Goal: Navigation & Orientation: Understand site structure

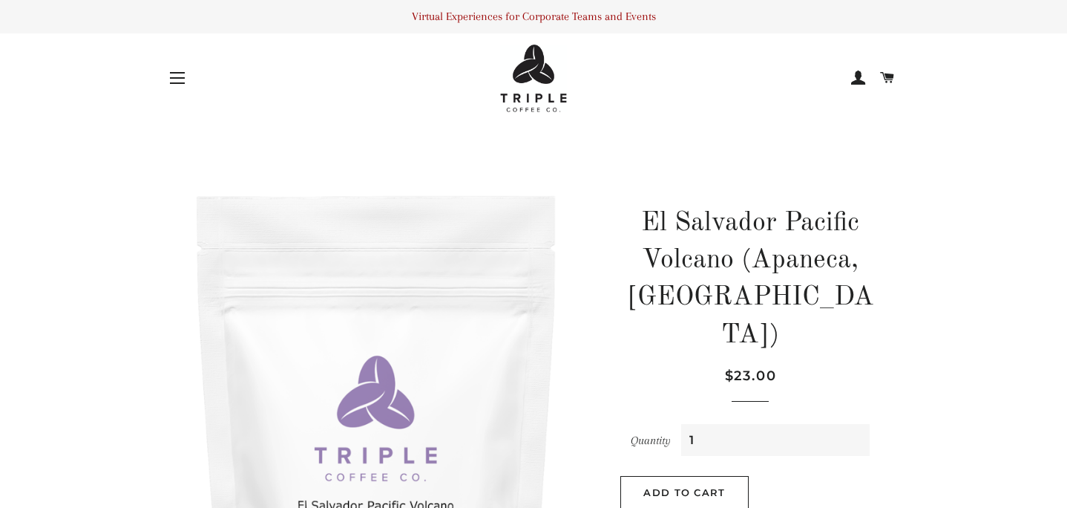
click at [175, 82] on span "button" at bounding box center [177, 82] width 15 height 1
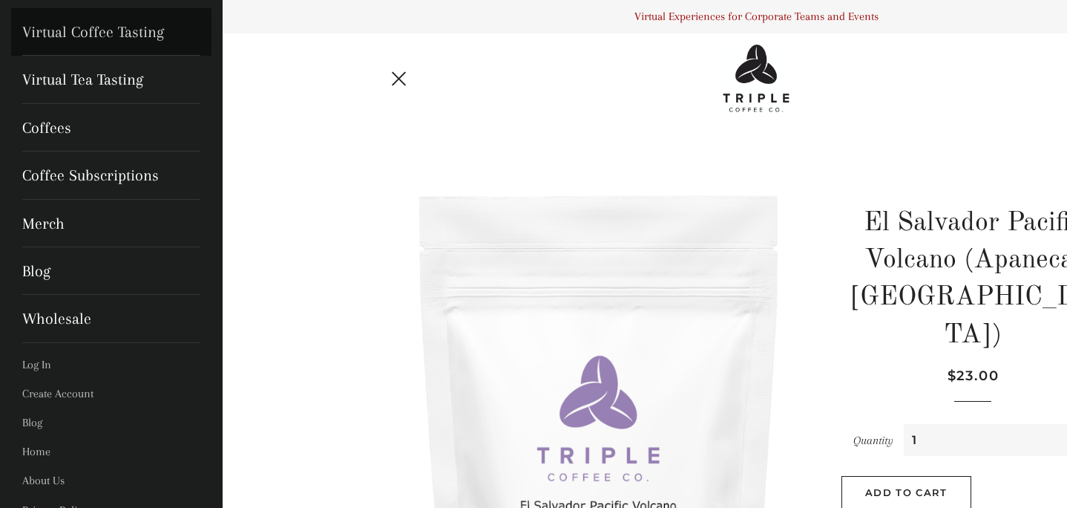
click at [96, 35] on link "Virtual Coffee Tasting" at bounding box center [111, 32] width 200 height 48
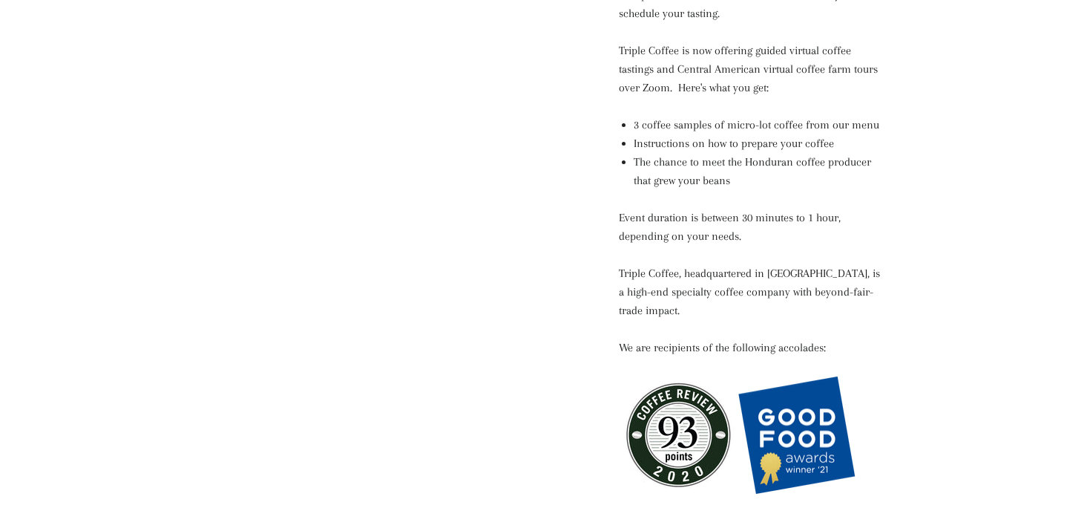
scroll to position [776, 0]
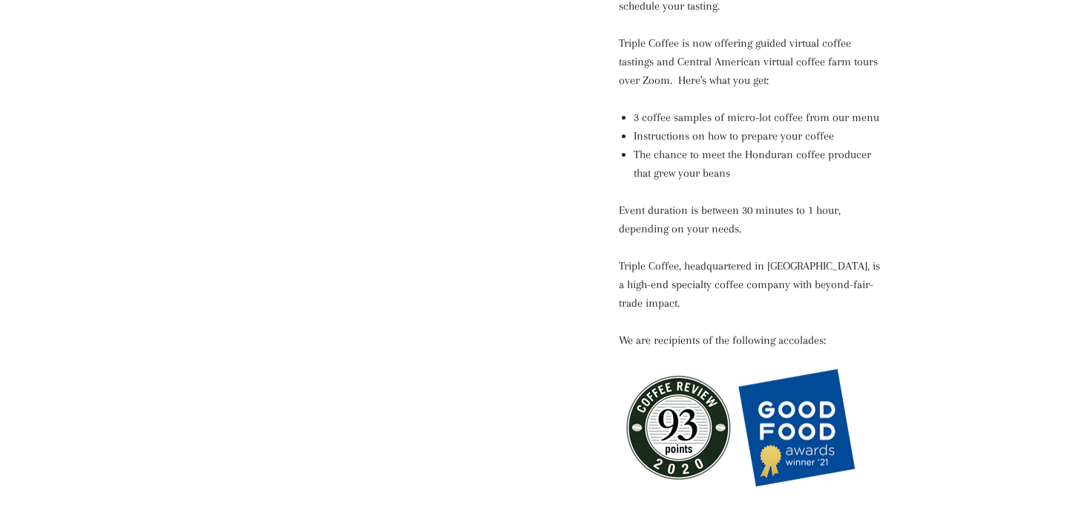
drag, startPoint x: 754, startPoint y: 301, endPoint x: 678, endPoint y: 290, distance: 76.5
click at [678, 290] on p "Triple Coffee, headquartered in San Francisco's Marina District, is a high-end …" at bounding box center [750, 285] width 263 height 56
copy p "high-end specialty coffee company with beyond-fair-trade impact."
click at [586, 304] on div "Virtual Coffee Tasting Regular price Sale price $65.00 Unit price / per Team Si…" at bounding box center [743, 86] width 315 height 1380
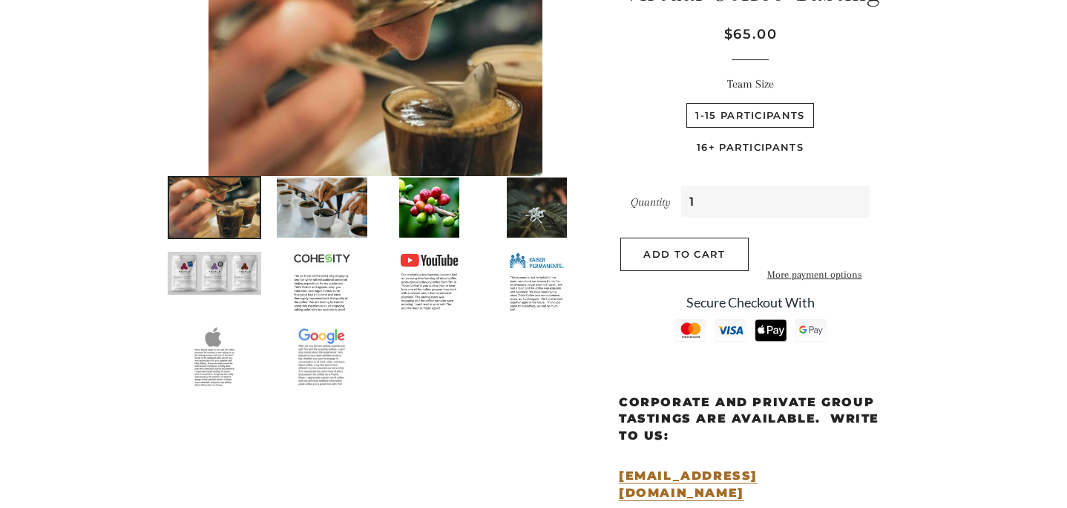
scroll to position [0, 0]
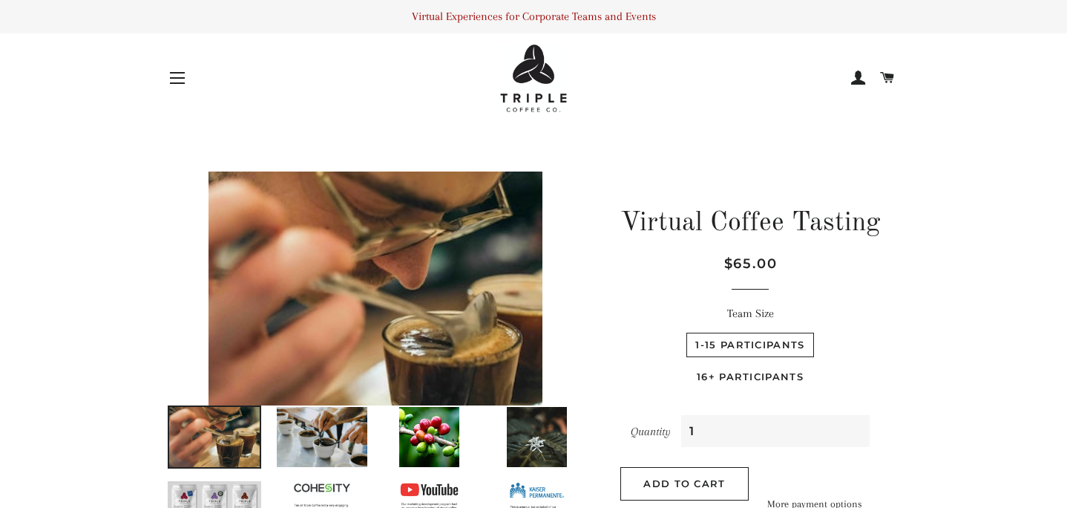
click at [178, 76] on button "Site navigation" at bounding box center [177, 77] width 37 height 37
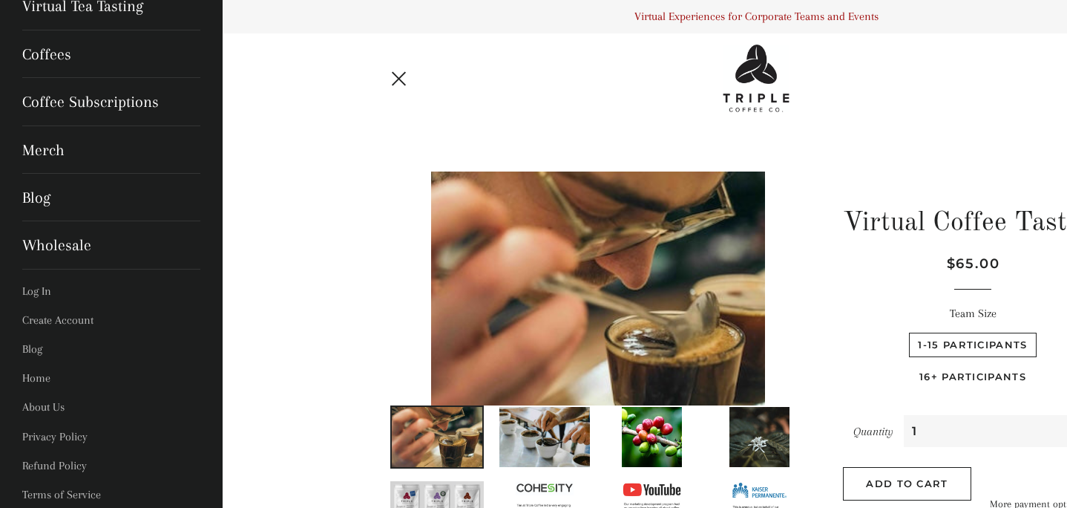
scroll to position [75, 0]
click at [39, 375] on link "Home" at bounding box center [111, 376] width 200 height 29
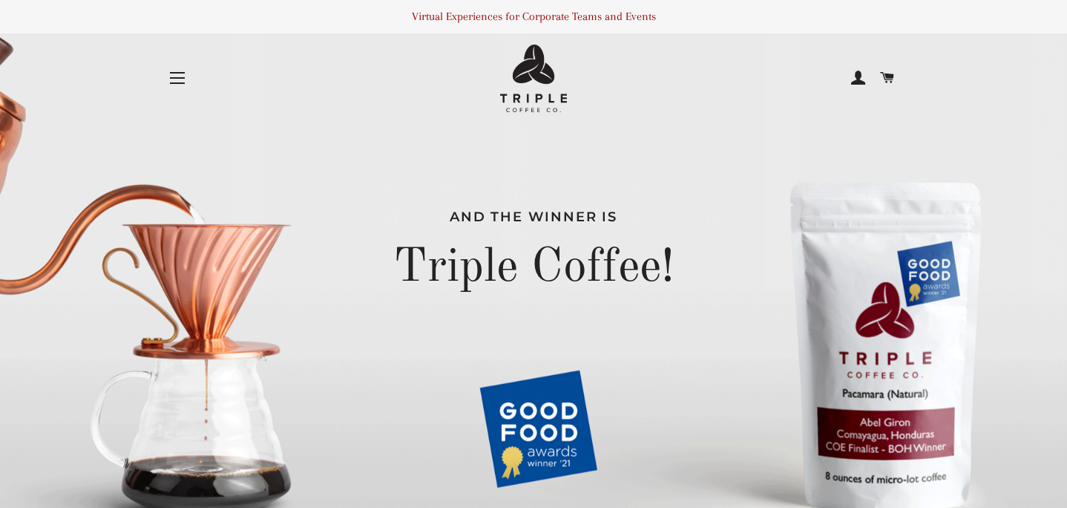
click at [176, 85] on button "Site navigation" at bounding box center [177, 77] width 37 height 37
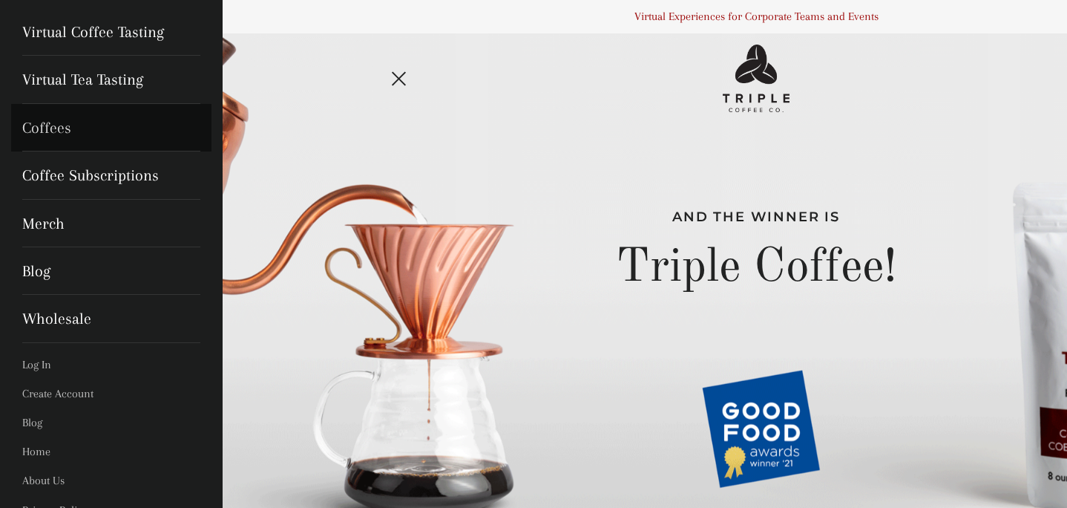
click at [45, 126] on link "Coffees" at bounding box center [111, 128] width 200 height 48
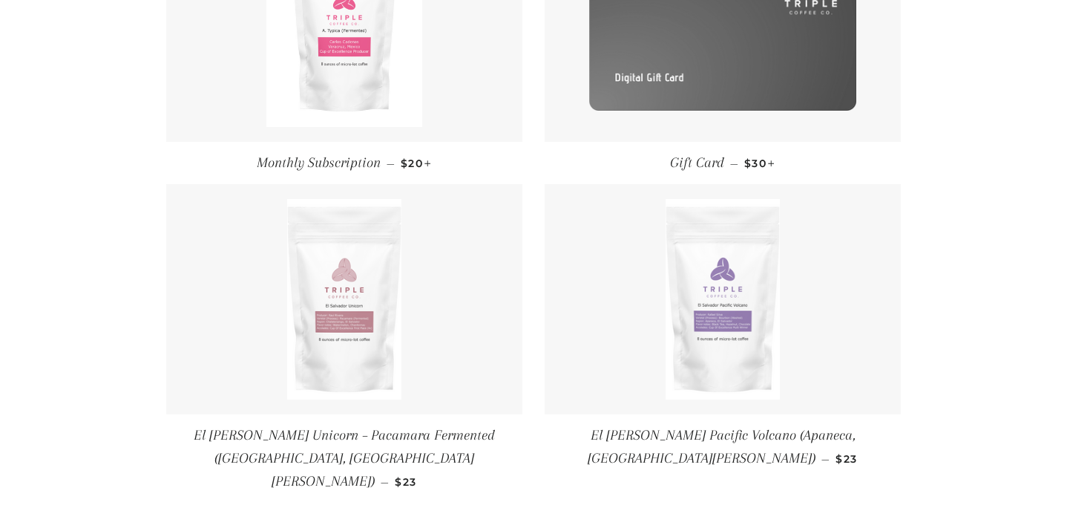
scroll to position [378, 0]
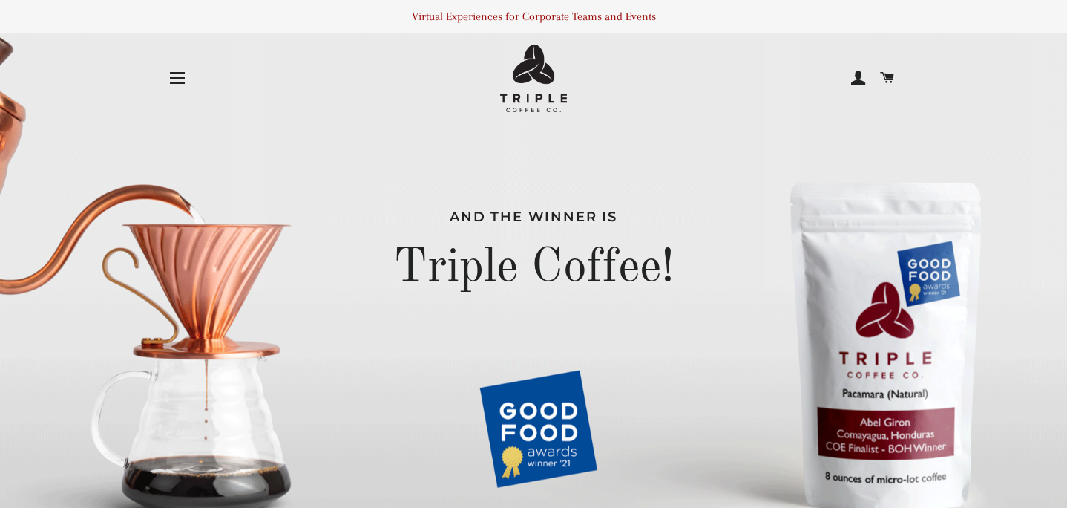
click at [182, 84] on span "button" at bounding box center [177, 82] width 15 height 1
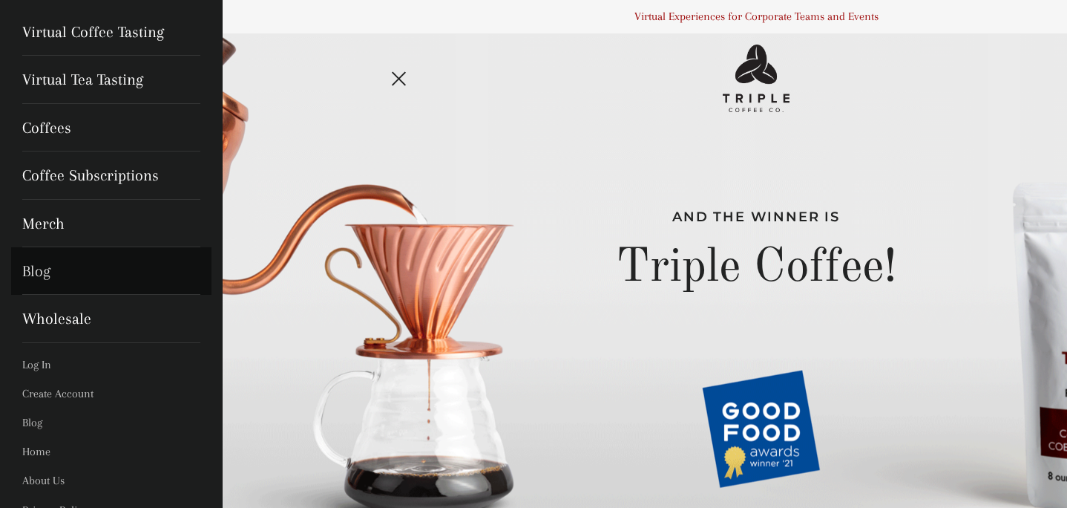
click at [42, 269] on link "Blog" at bounding box center [111, 271] width 200 height 48
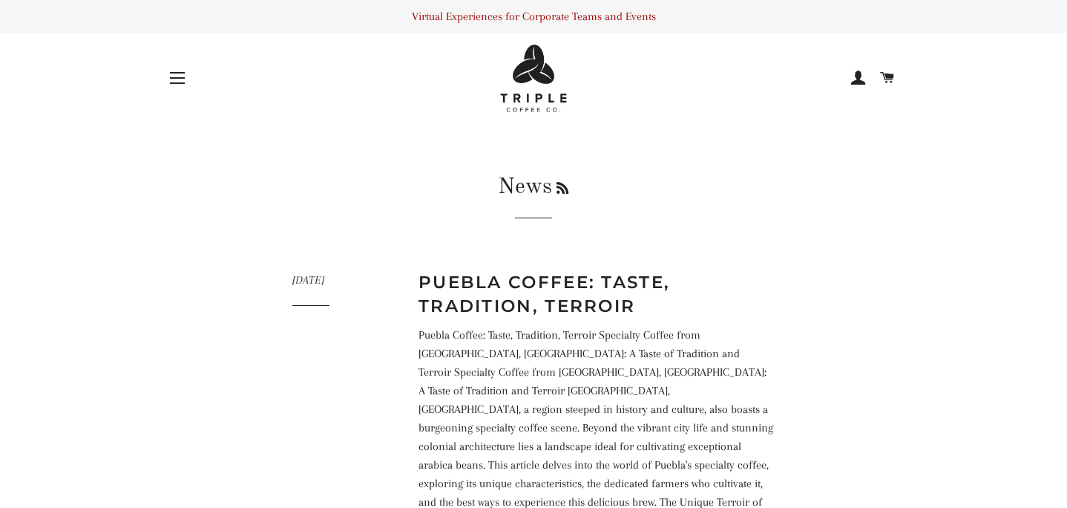
click at [183, 82] on button "Site navigation" at bounding box center [177, 77] width 37 height 37
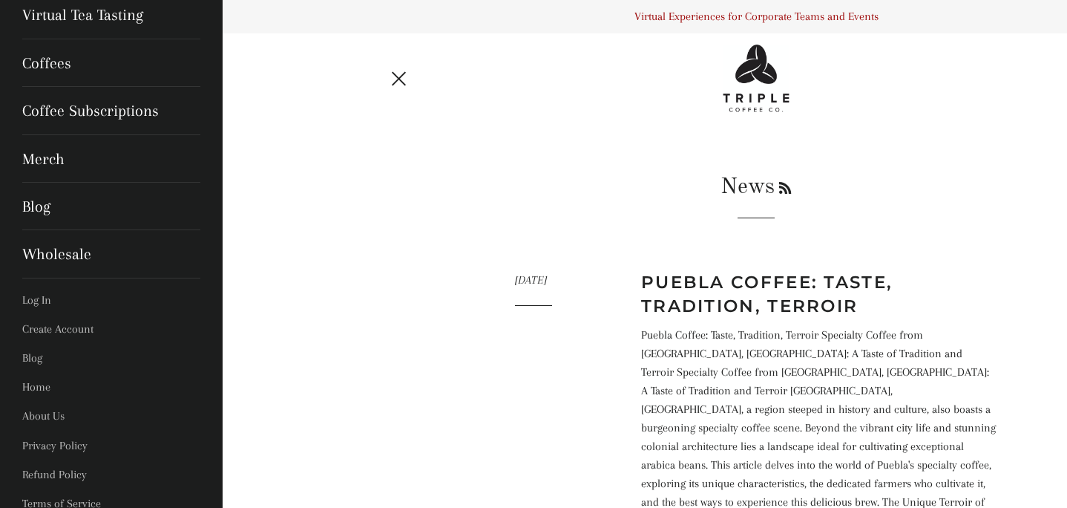
scroll to position [75, 0]
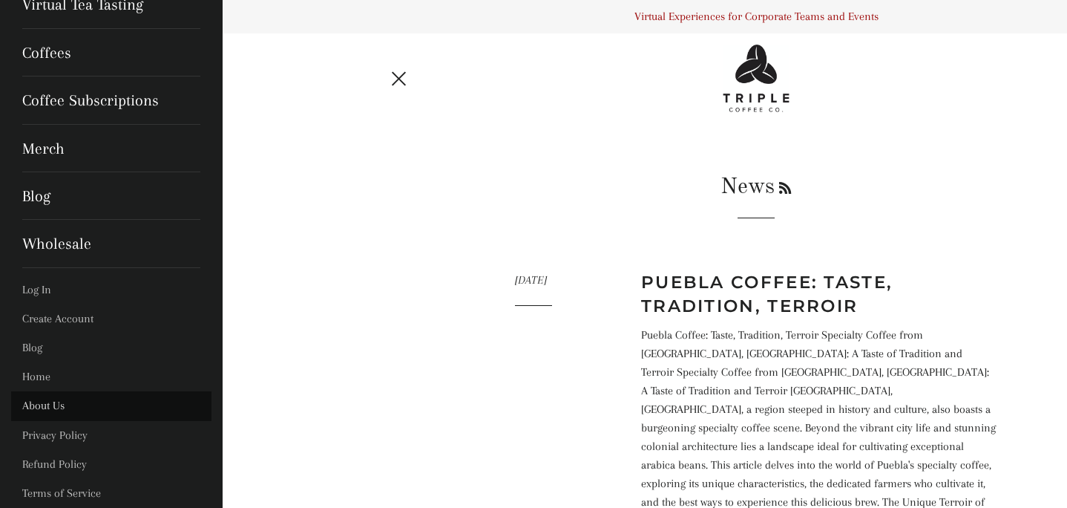
click at [44, 408] on link "About Us" at bounding box center [111, 405] width 200 height 29
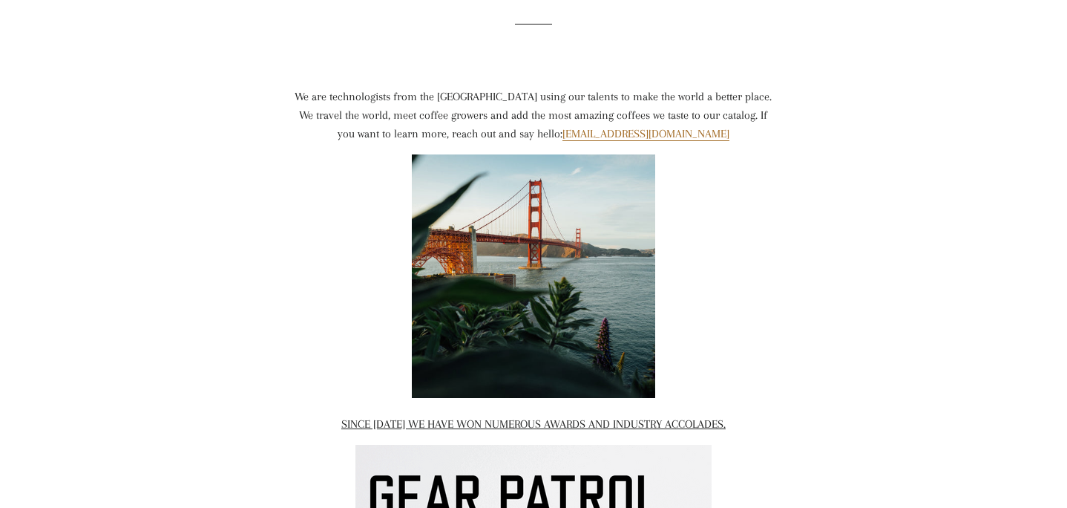
scroll to position [191, 0]
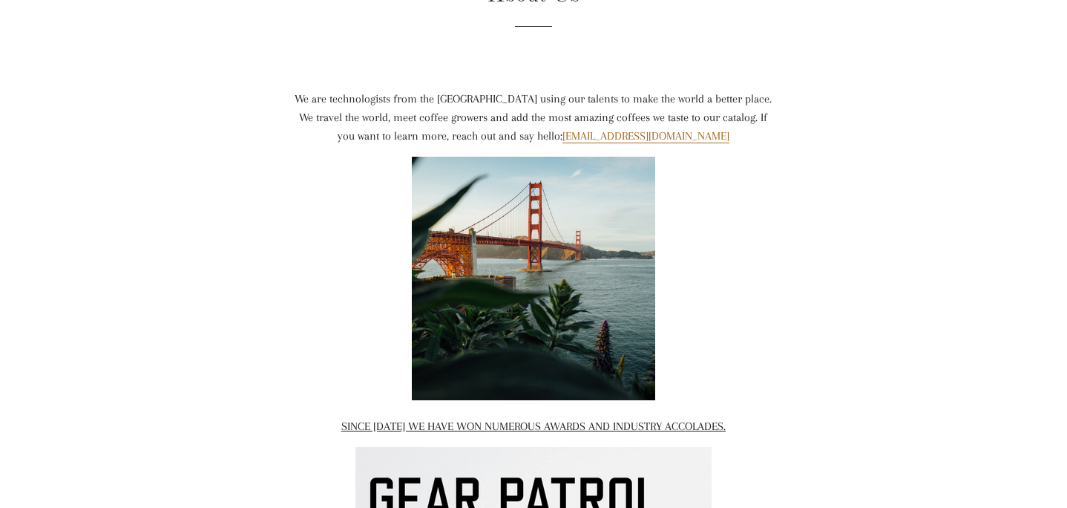
click at [464, 428] on span "SINCE [DATE] WE HAVE WON NUMEROUS AWARDS AND INDUSTRY ACCOLADES." at bounding box center [533, 425] width 384 height 13
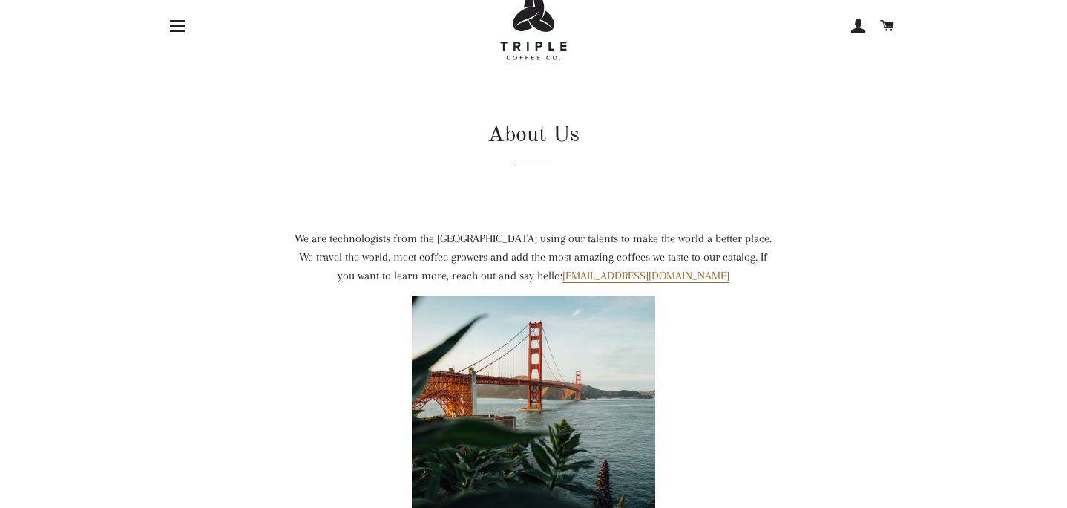
scroll to position [0, 0]
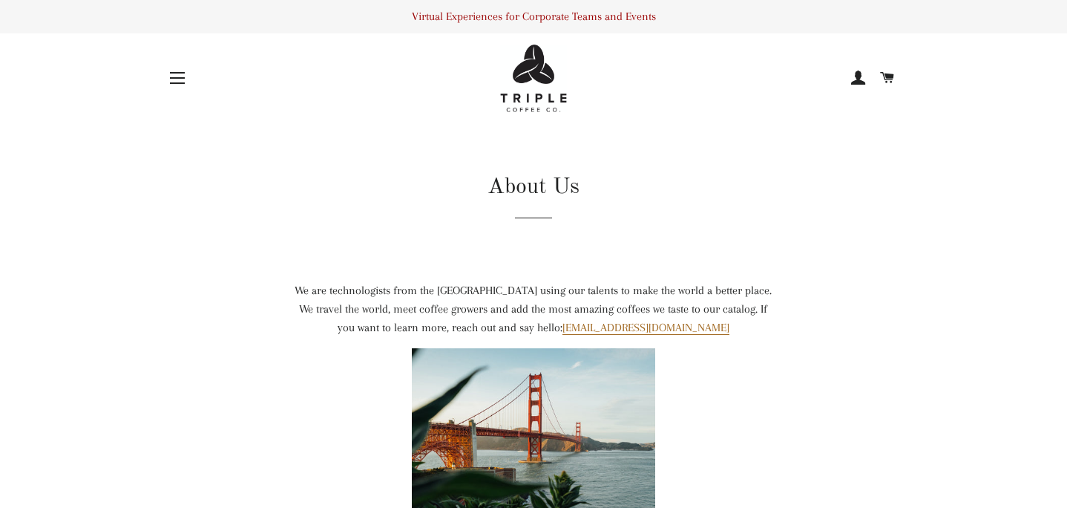
click at [176, 82] on button "Site navigation" at bounding box center [177, 77] width 37 height 37
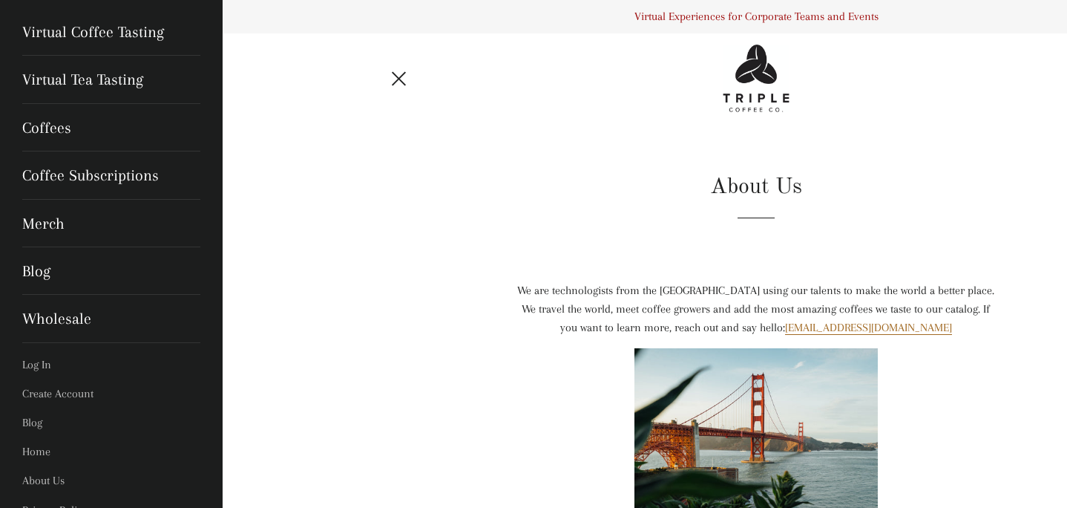
click at [400, 83] on button "Site navigation" at bounding box center [399, 77] width 37 height 37
